Goal: Use online tool/utility: Utilize a website feature to perform a specific function

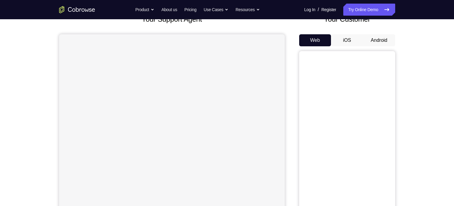
scroll to position [30, 0]
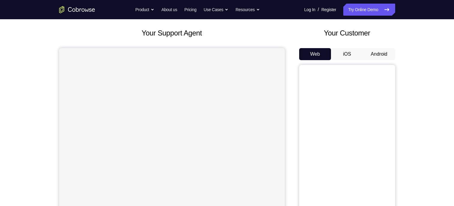
click at [374, 54] on button "Android" at bounding box center [379, 54] width 32 height 12
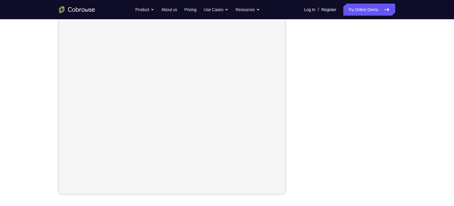
scroll to position [90, 0]
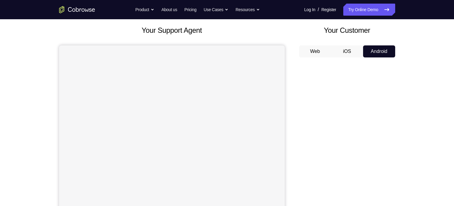
scroll to position [30, 0]
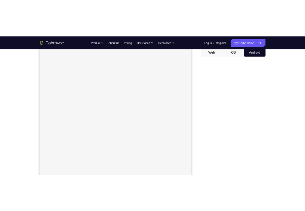
scroll to position [90, 0]
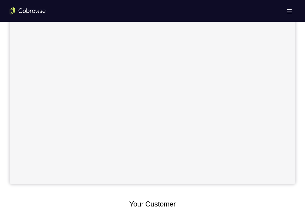
scroll to position [90, 0]
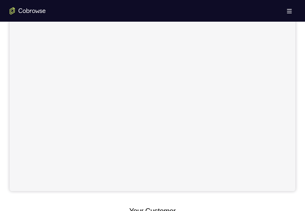
scroll to position [129, 0]
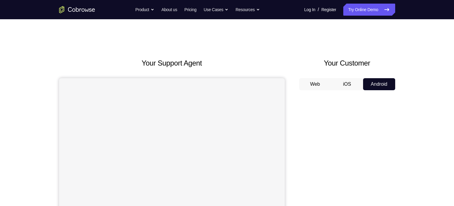
click at [371, 86] on button "Android" at bounding box center [379, 84] width 32 height 12
click at [353, 87] on button "iOS" at bounding box center [347, 84] width 32 height 12
click at [370, 80] on button "Android" at bounding box center [379, 84] width 32 height 12
click at [358, 83] on button "iOS" at bounding box center [347, 84] width 32 height 12
click at [372, 84] on button "Android" at bounding box center [379, 84] width 32 height 12
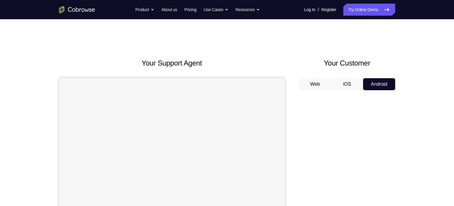
click at [372, 84] on button "Android" at bounding box center [379, 84] width 32 height 12
click at [300, 86] on button "Web" at bounding box center [315, 84] width 32 height 12
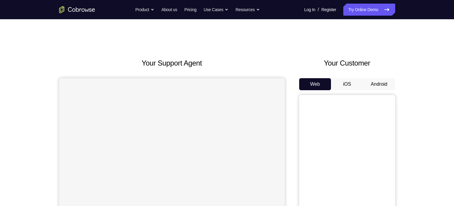
click at [383, 79] on button "Android" at bounding box center [379, 84] width 32 height 12
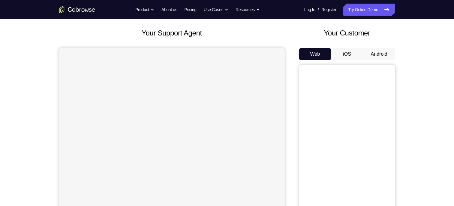
click at [374, 52] on button "Android" at bounding box center [379, 54] width 32 height 12
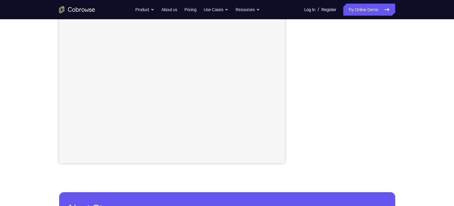
scroll to position [120, 0]
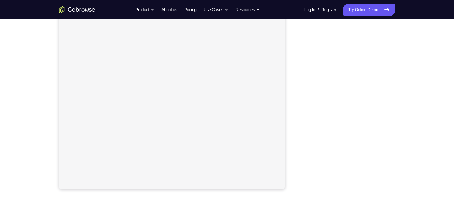
scroll to position [60, 0]
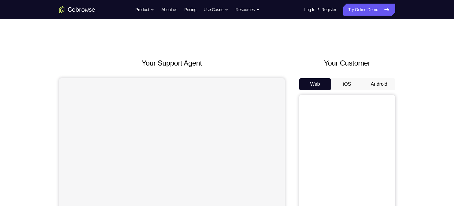
click at [380, 80] on button "Android" at bounding box center [379, 84] width 32 height 12
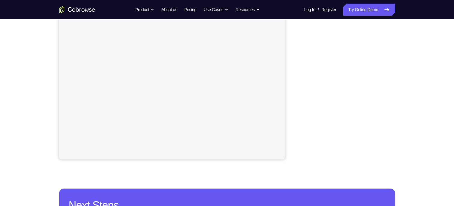
scroll to position [90, 0]
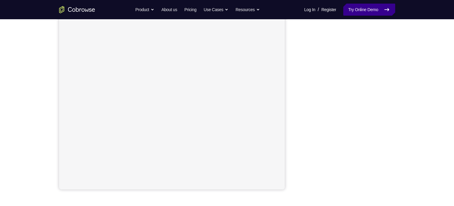
click at [358, 7] on link "Try Online Demo" at bounding box center [370, 10] width 52 height 12
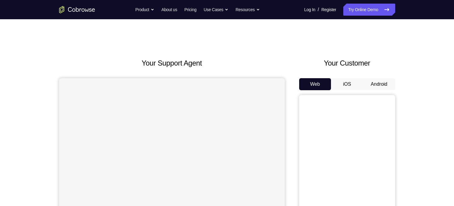
click at [368, 87] on button "Android" at bounding box center [379, 84] width 32 height 12
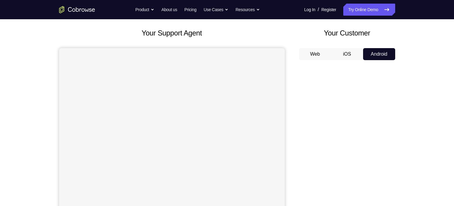
scroll to position [30, 0]
click at [352, 11] on link "Try Online Demo" at bounding box center [370, 10] width 52 height 12
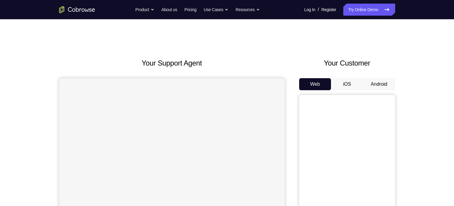
click at [382, 84] on button "Android" at bounding box center [379, 84] width 32 height 12
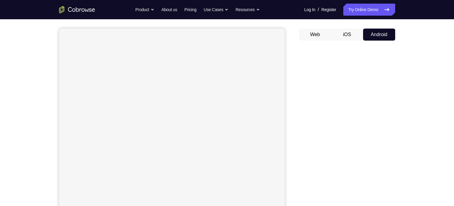
scroll to position [60, 0]
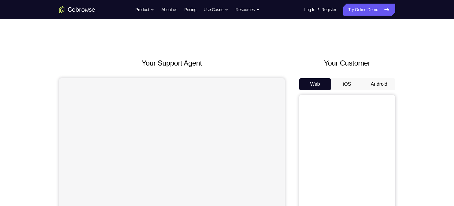
scroll to position [59, 0]
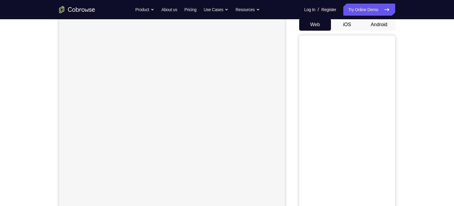
click at [373, 25] on button "Android" at bounding box center [379, 25] width 32 height 12
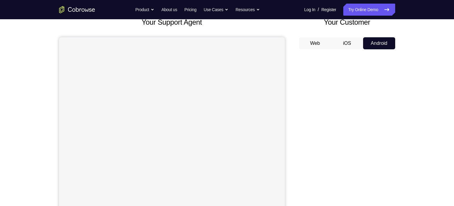
scroll to position [30, 0]
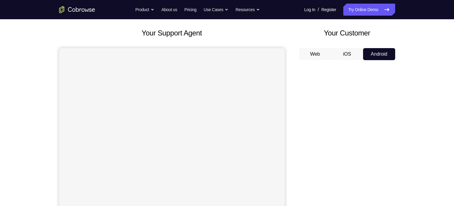
click at [346, 50] on button "iOS" at bounding box center [347, 54] width 32 height 12
click at [370, 55] on button "Android" at bounding box center [379, 54] width 32 height 12
click at [348, 57] on button "iOS" at bounding box center [347, 54] width 32 height 12
click at [375, 50] on button "Android" at bounding box center [379, 54] width 32 height 12
click at [322, 58] on button "Web" at bounding box center [315, 54] width 32 height 12
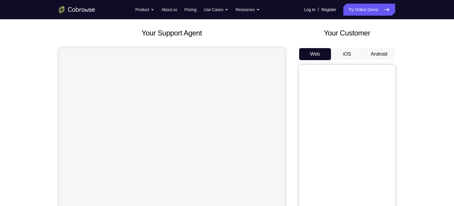
click at [378, 51] on button "Android" at bounding box center [379, 54] width 32 height 12
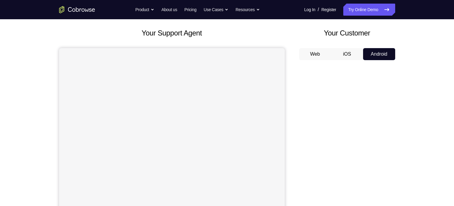
click at [350, 55] on button "iOS" at bounding box center [347, 54] width 32 height 12
click at [367, 52] on button "Android" at bounding box center [379, 54] width 32 height 12
click at [351, 57] on button "iOS" at bounding box center [347, 54] width 32 height 12
click at [379, 54] on button "Android" at bounding box center [379, 54] width 32 height 12
click at [349, 57] on button "iOS" at bounding box center [347, 54] width 32 height 12
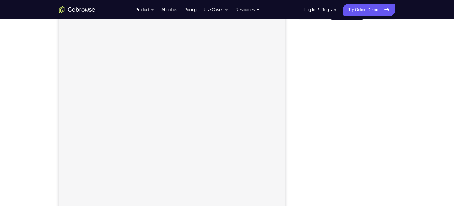
scroll to position [60, 0]
click at [371, 27] on button "Android" at bounding box center [379, 24] width 32 height 12
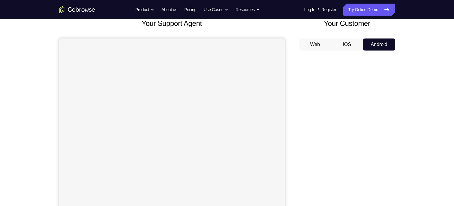
scroll to position [30, 0]
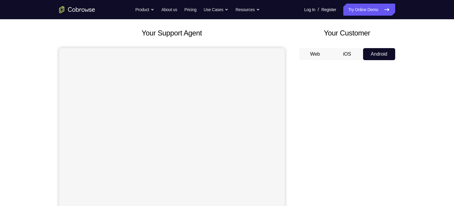
click at [350, 55] on button "iOS" at bounding box center [347, 54] width 32 height 12
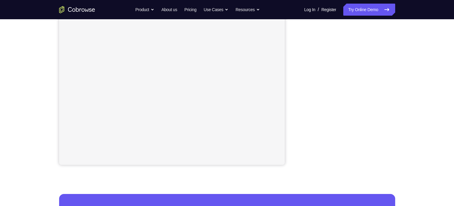
scroll to position [120, 0]
